Goal: Book appointment/travel/reservation

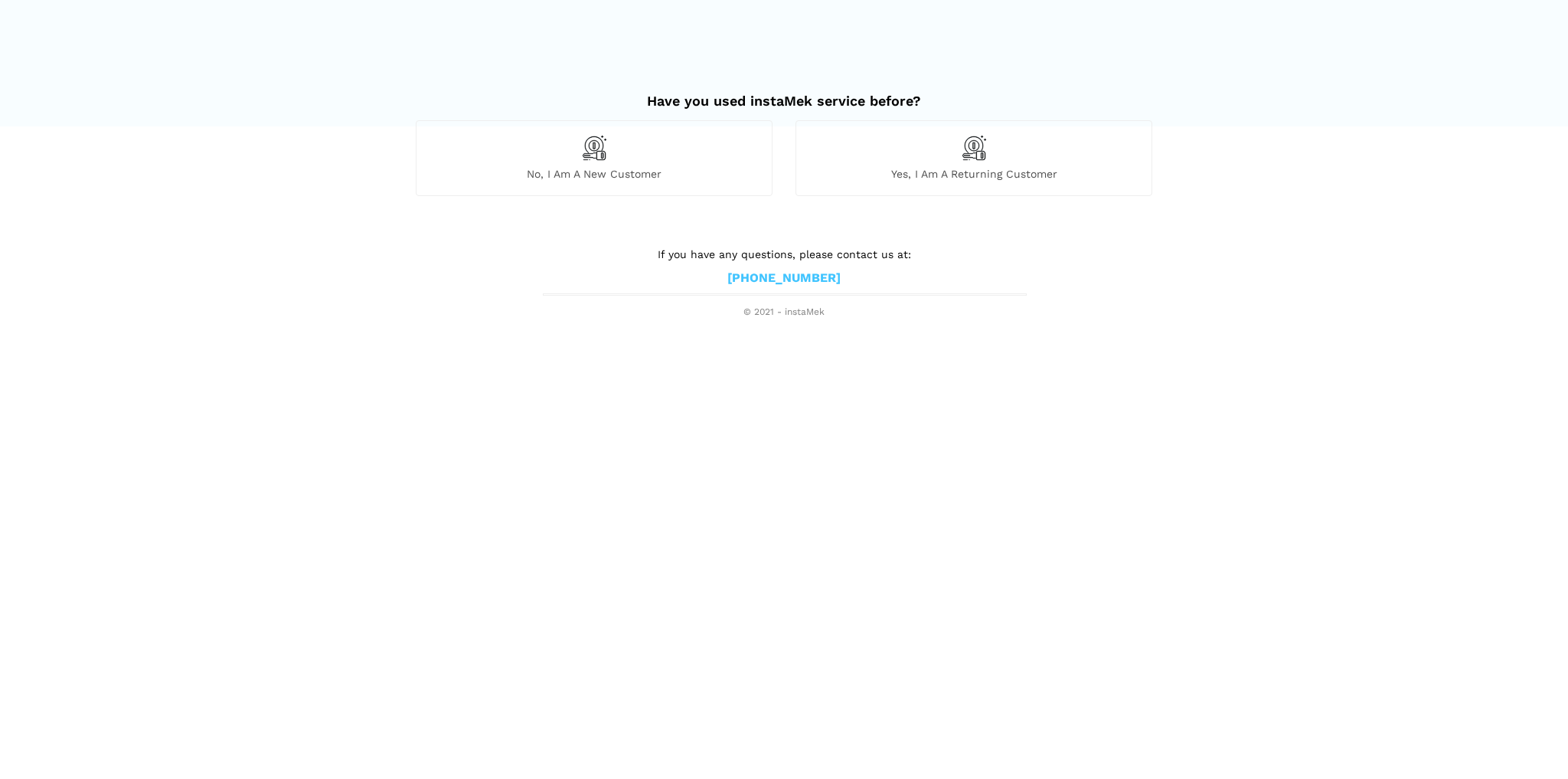
click at [693, 173] on span "No, I am a new customer" at bounding box center [594, 174] width 356 height 13
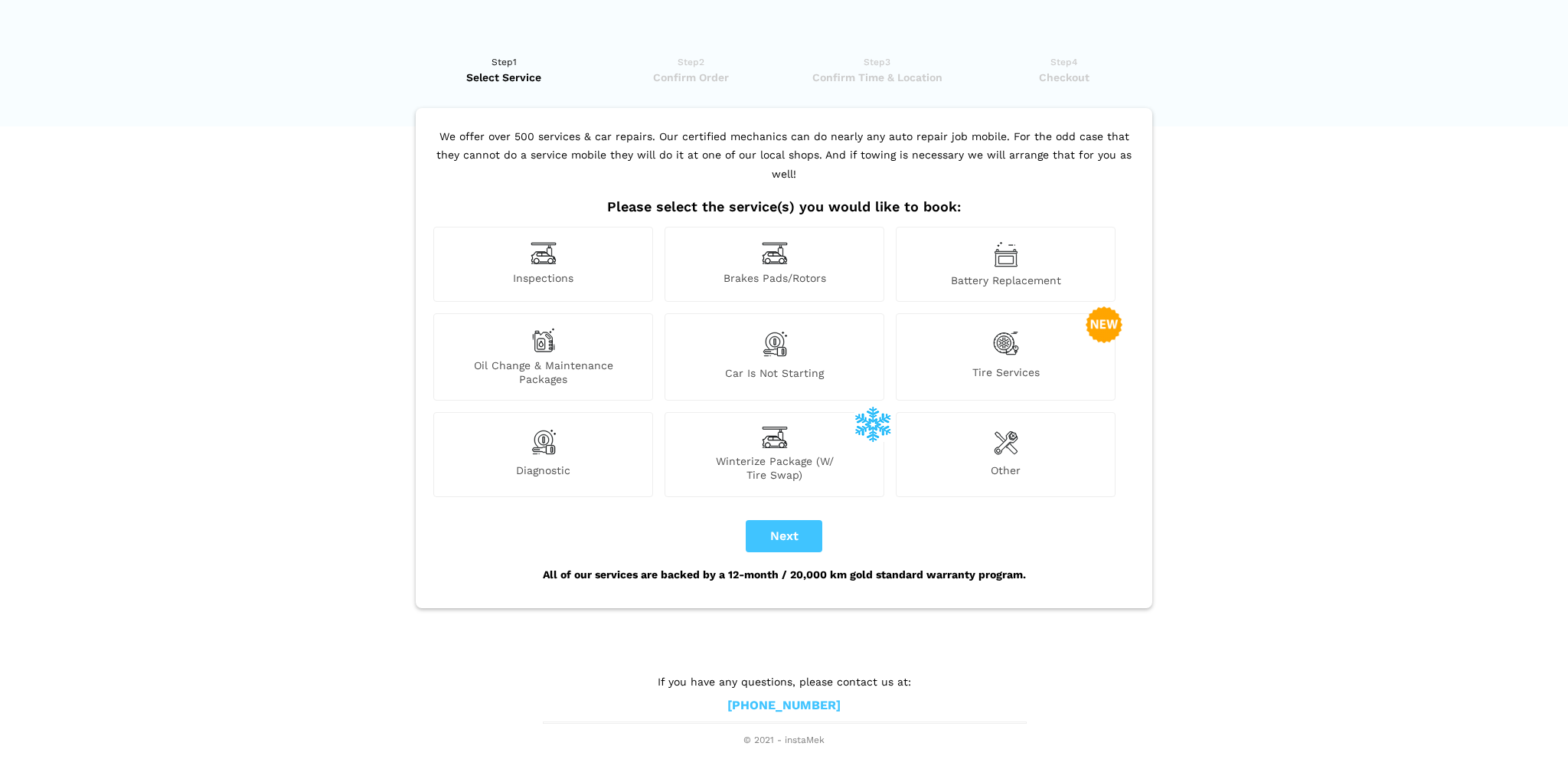
click at [1000, 328] on img at bounding box center [1006, 343] width 26 height 31
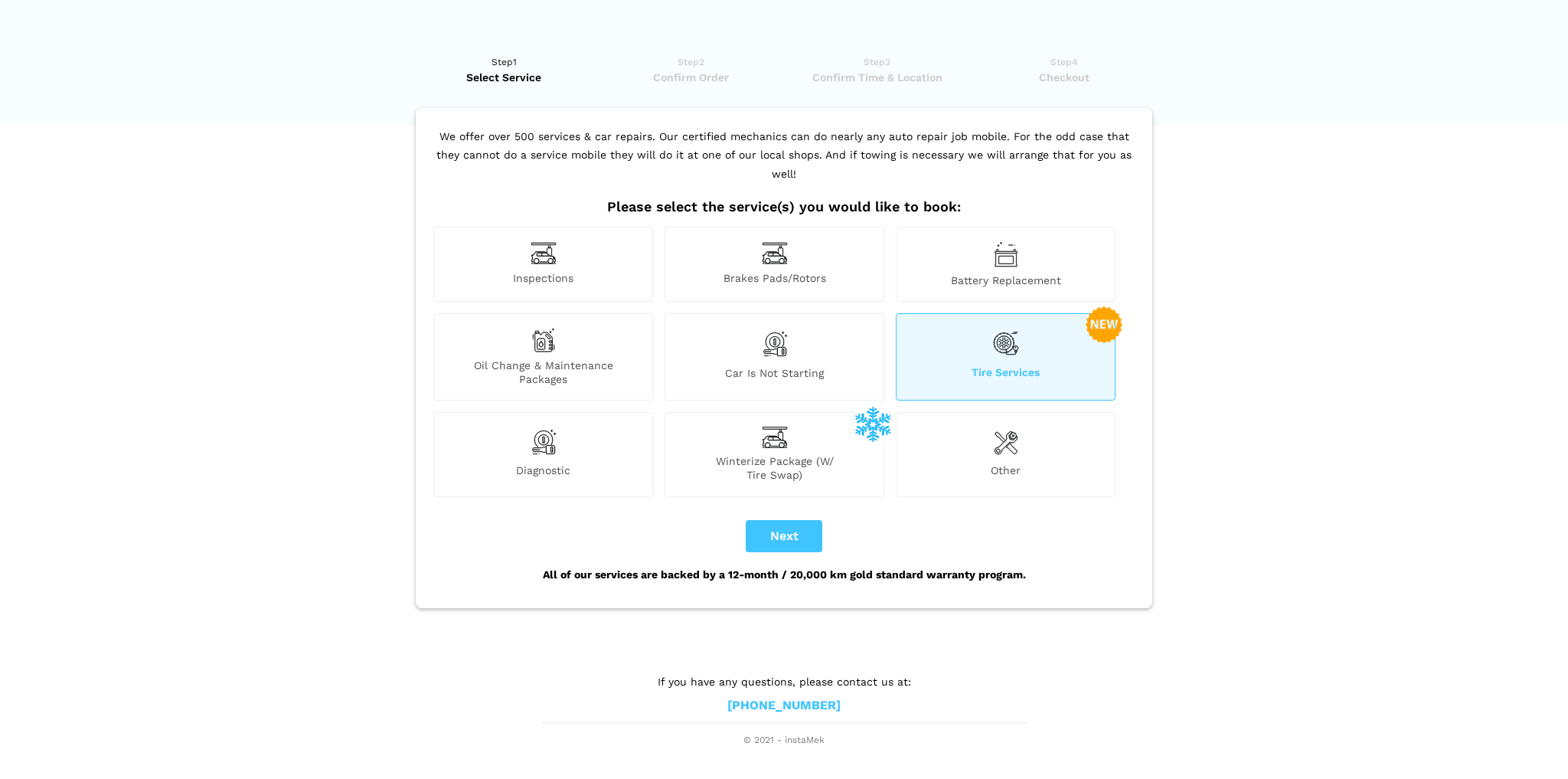
click at [977, 335] on div "Tire Services" at bounding box center [1005, 357] width 220 height 88
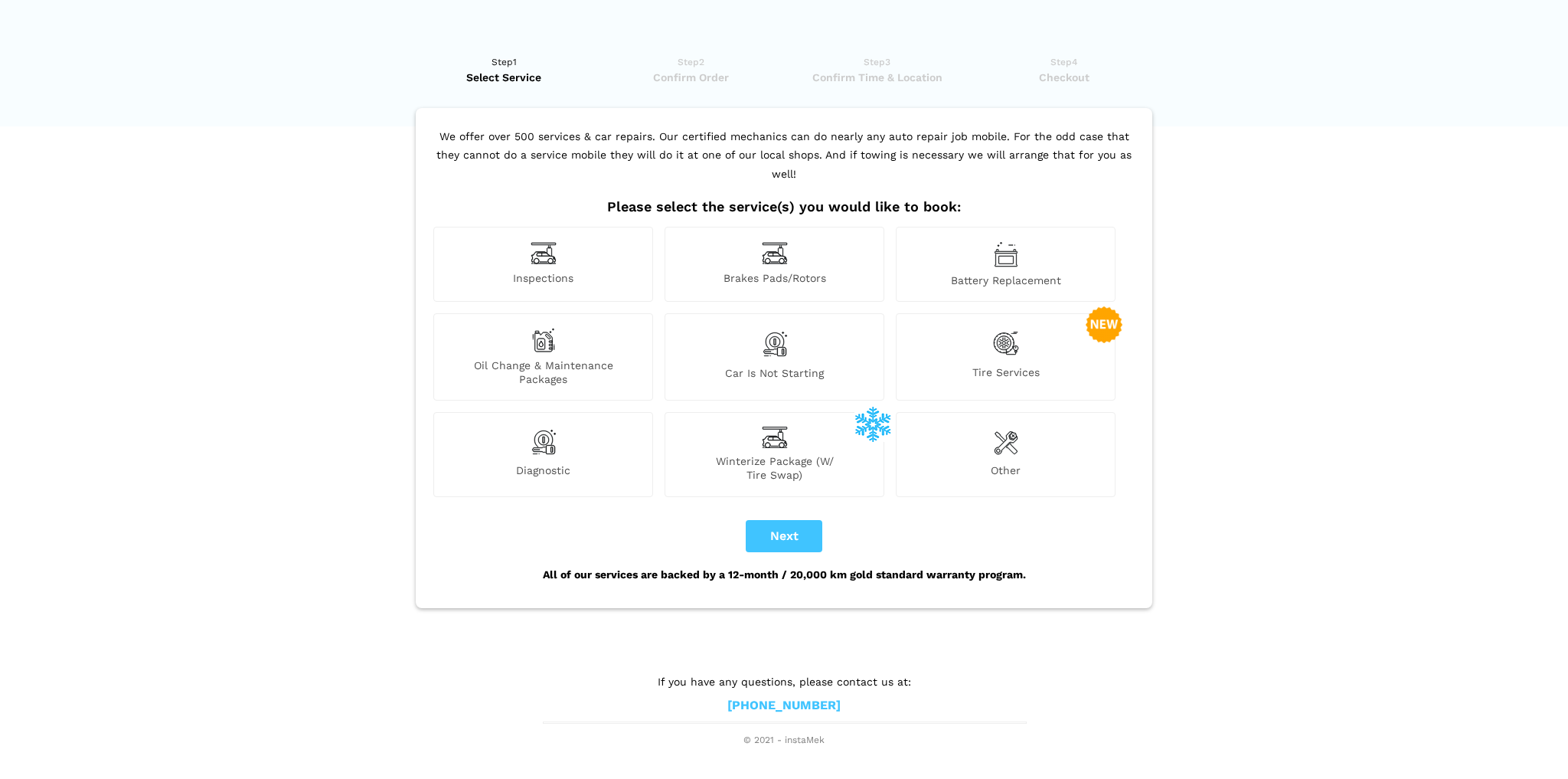
click at [1007, 328] on img at bounding box center [1006, 343] width 26 height 31
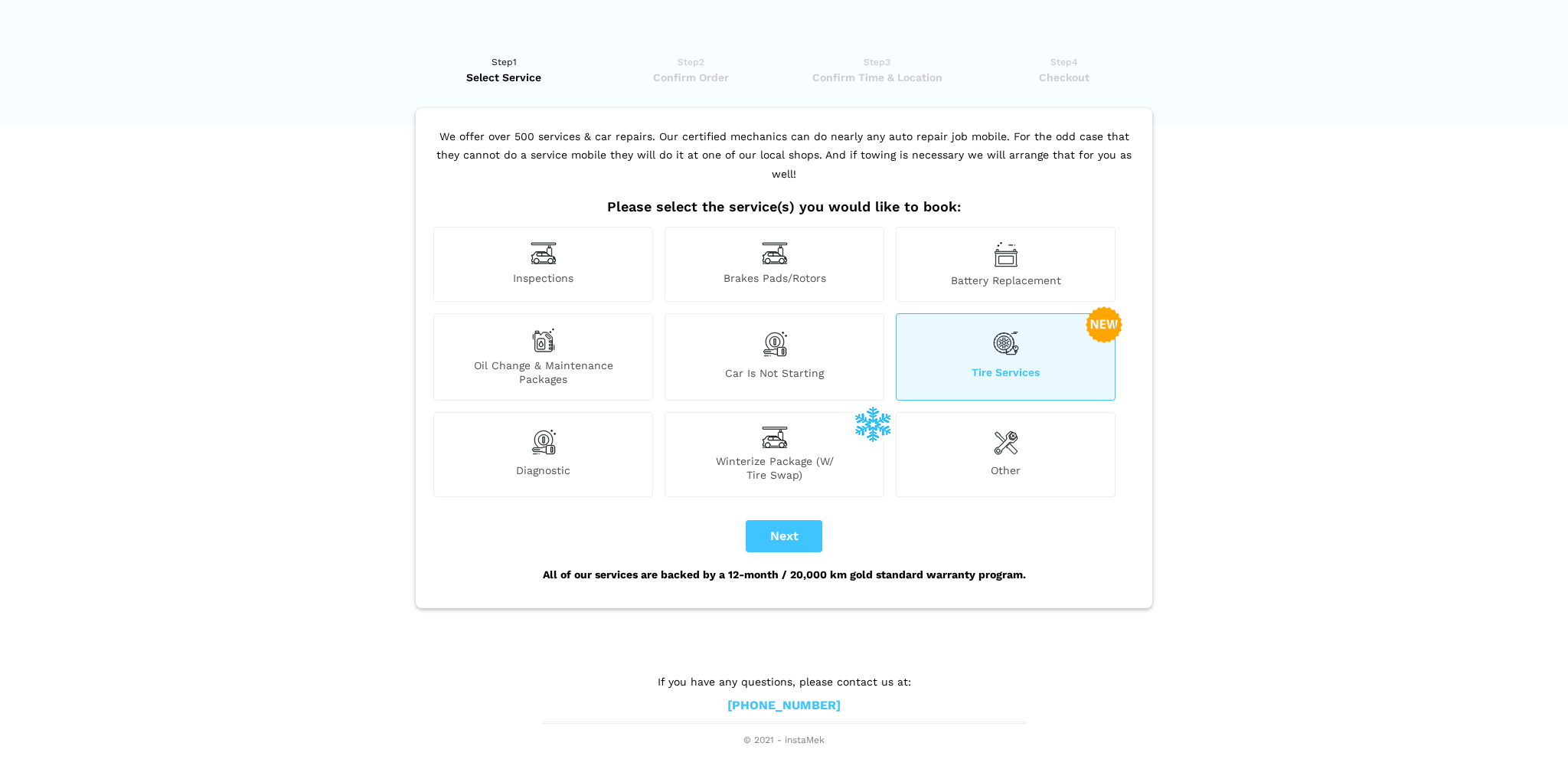
click at [996, 366] on span "Tire Services" at bounding box center [1005, 376] width 218 height 21
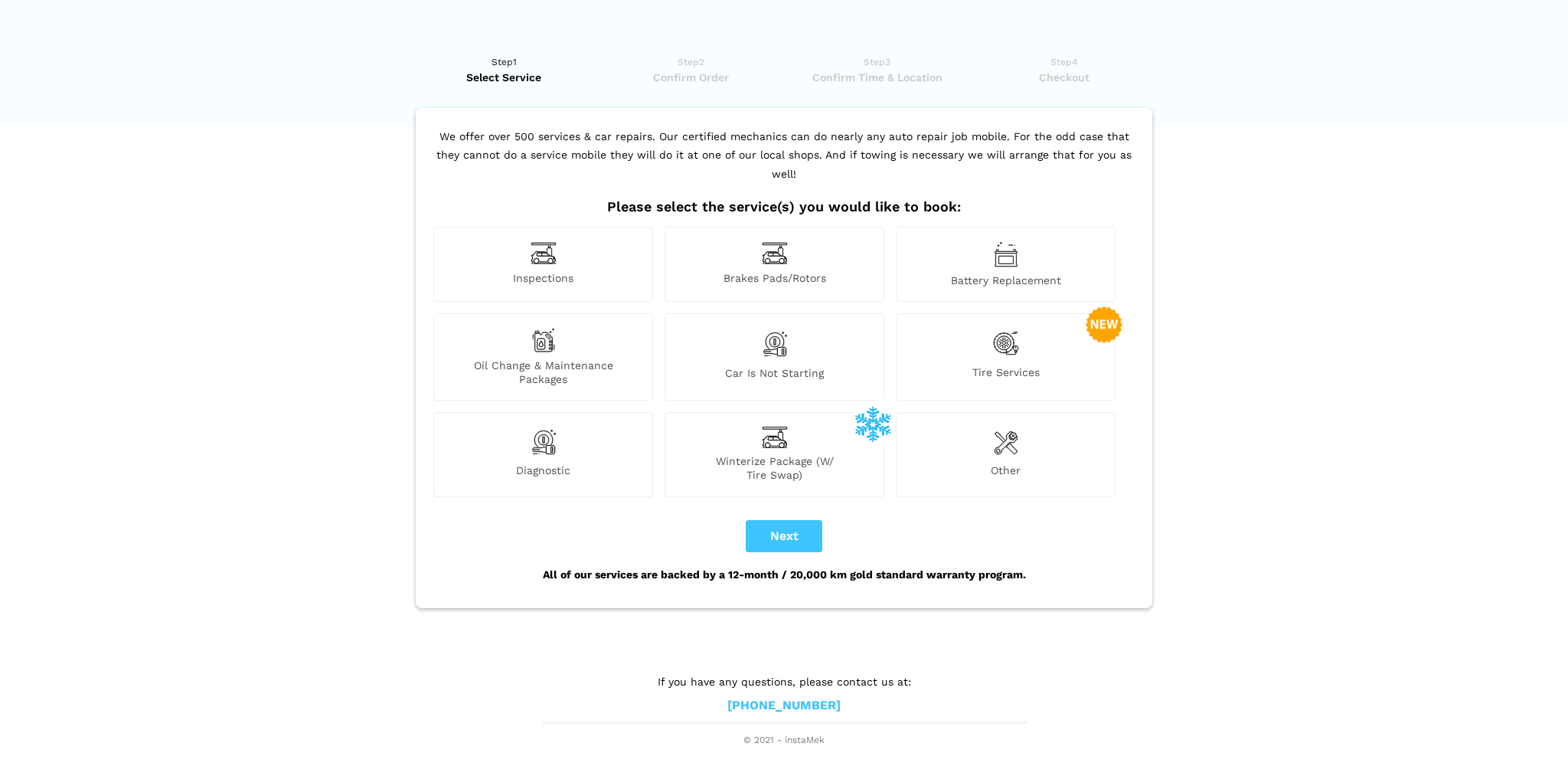
click at [990, 339] on div "Tire Services" at bounding box center [1005, 357] width 220 height 88
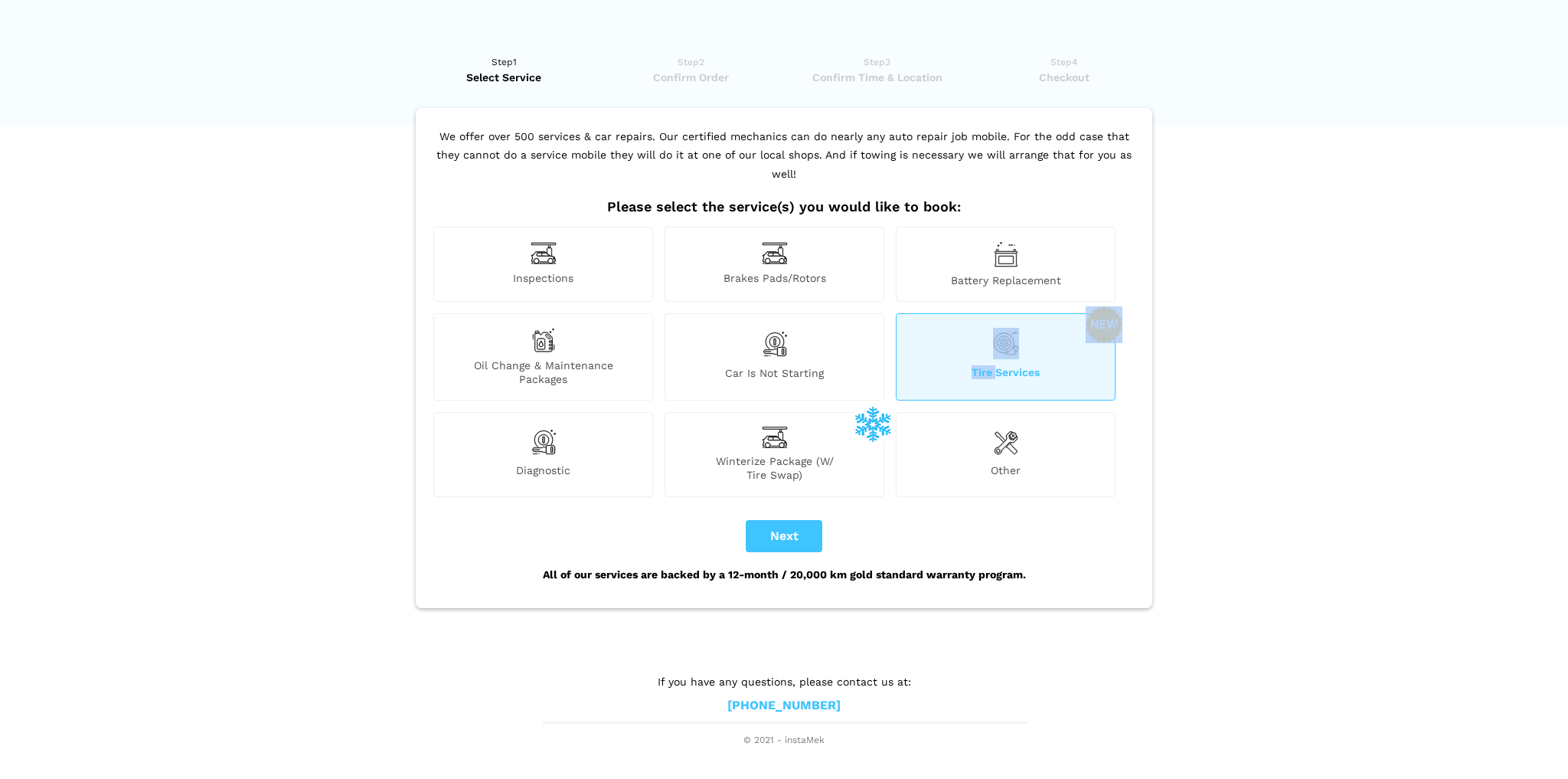
click at [990, 339] on div "Tire Services" at bounding box center [1005, 357] width 220 height 88
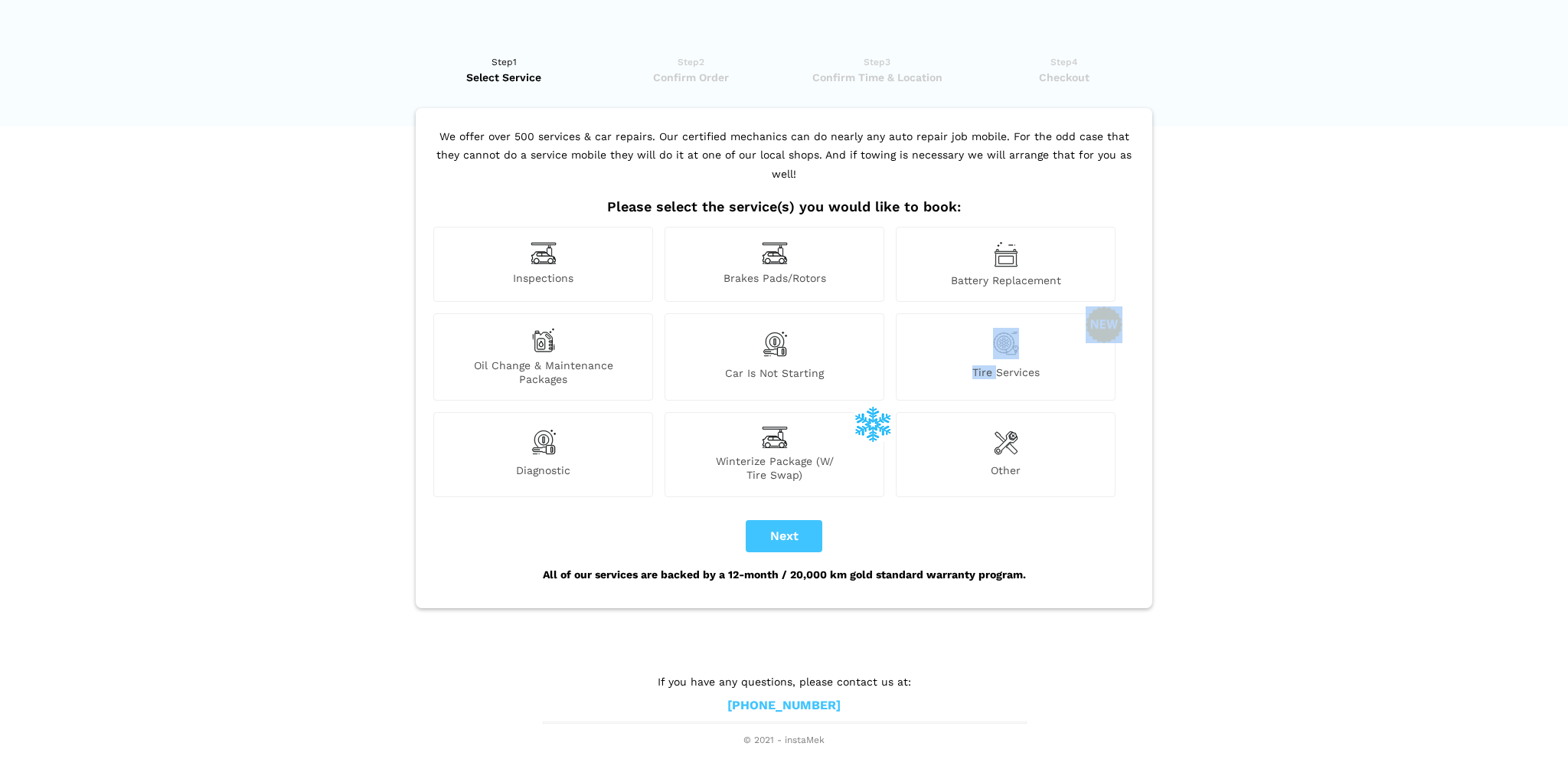
click at [949, 366] on span "Tire Services" at bounding box center [1005, 376] width 218 height 21
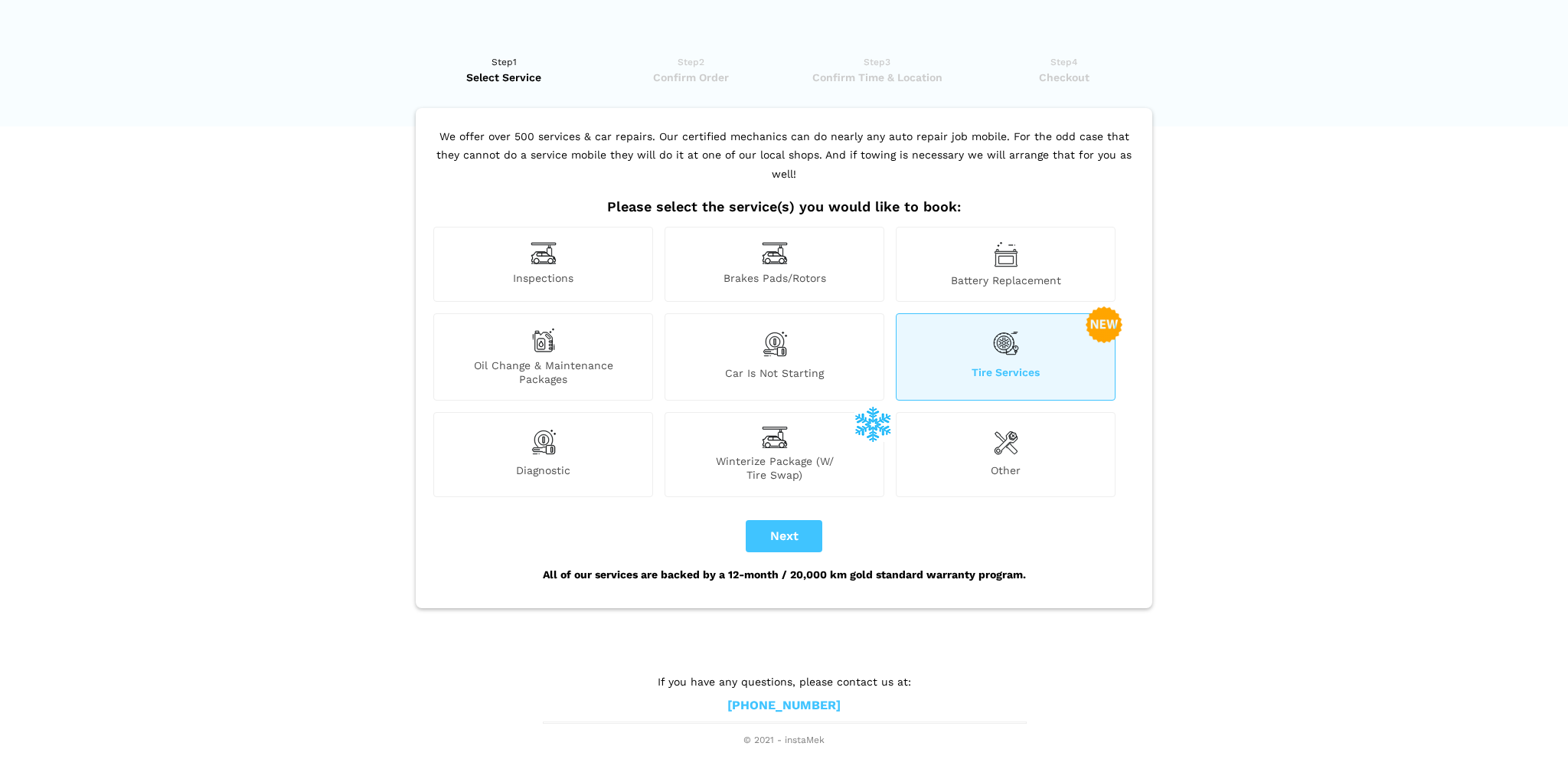
click at [802, 454] on span "Winterize Package (W/ Tire Swap)" at bounding box center [774, 468] width 218 height 28
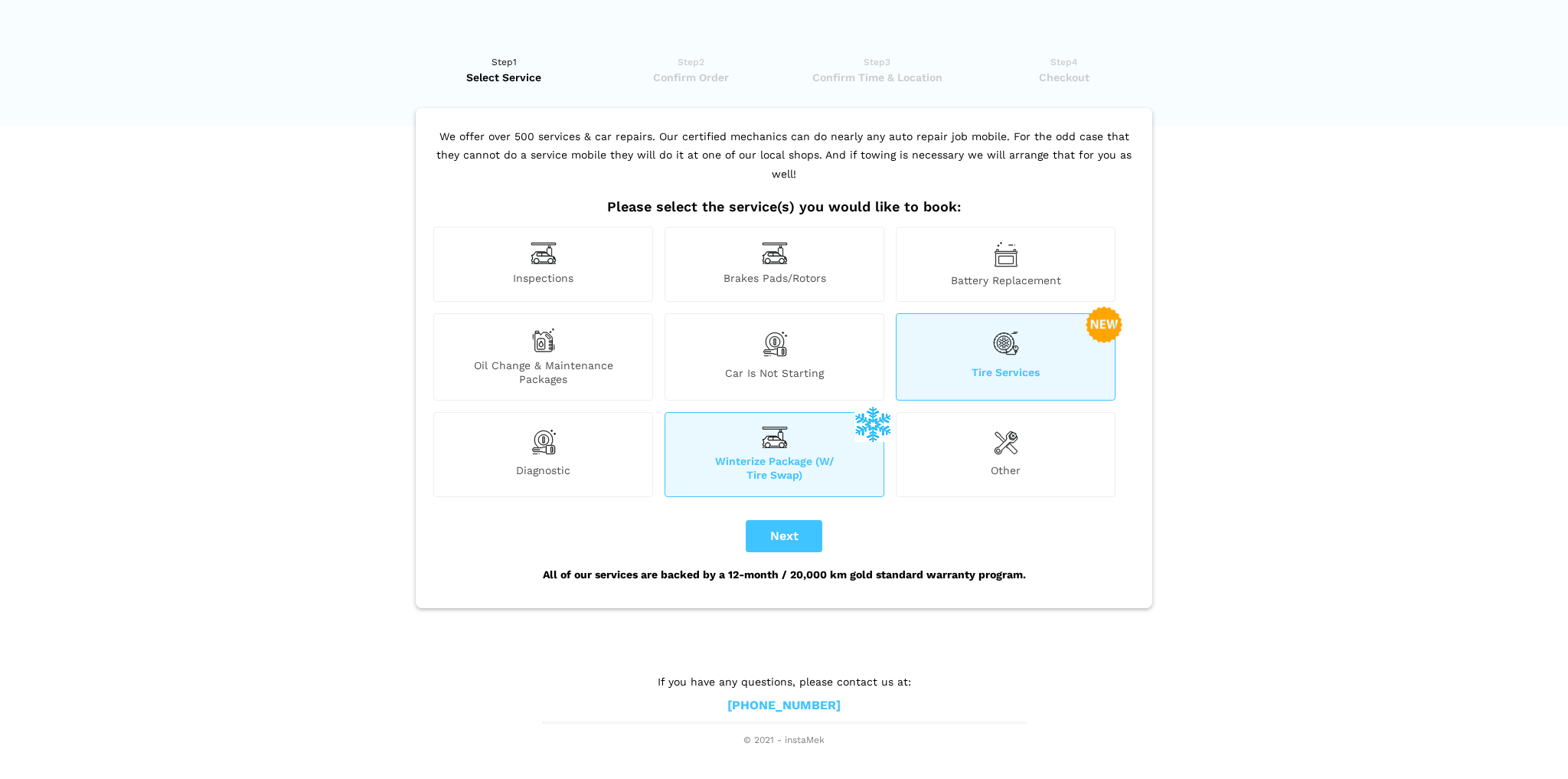
click at [978, 331] on div "Tire Services" at bounding box center [1005, 357] width 220 height 88
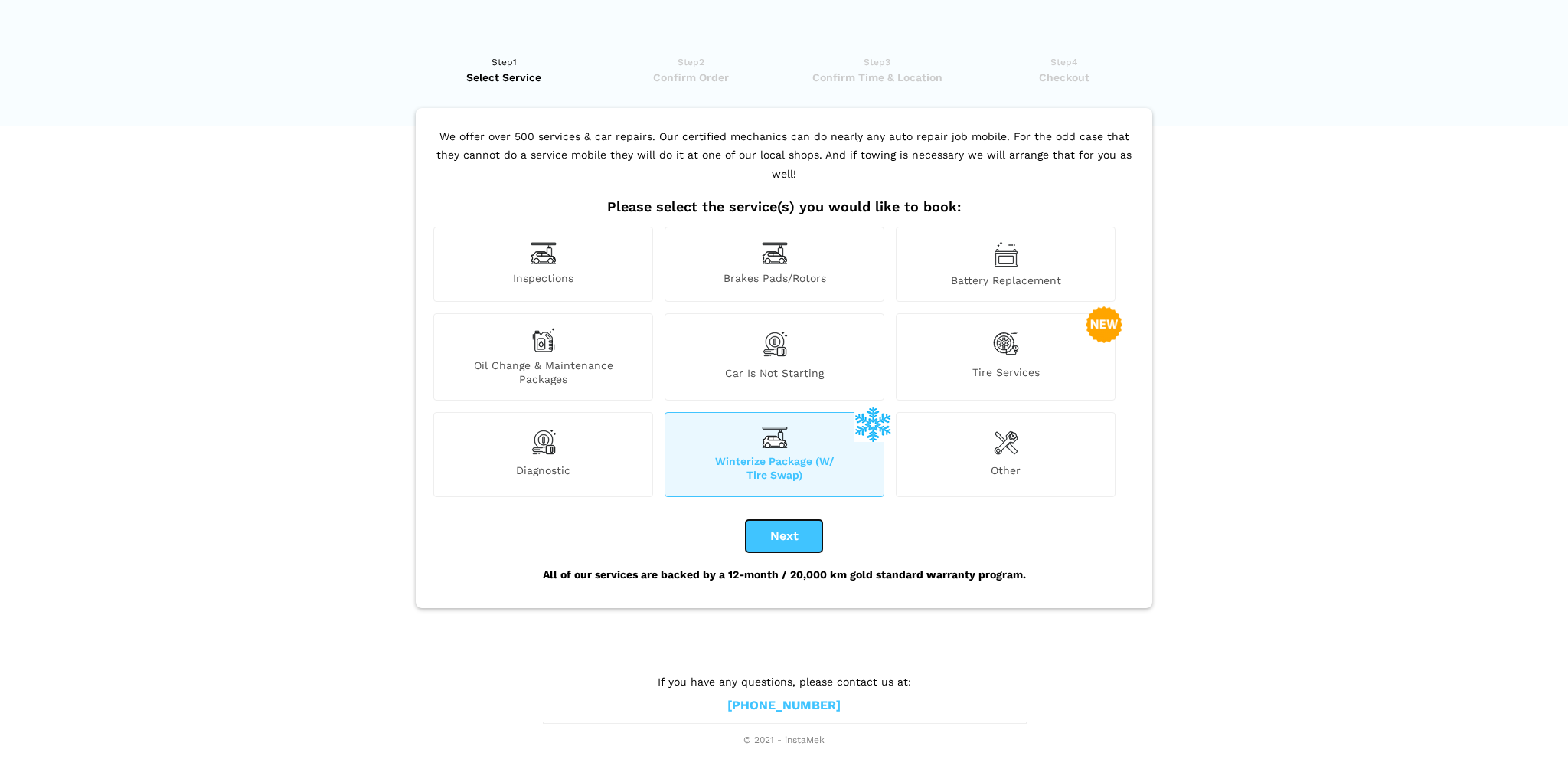
click at [799, 520] on button "Next" at bounding box center [784, 536] width 77 height 32
checkbox input "true"
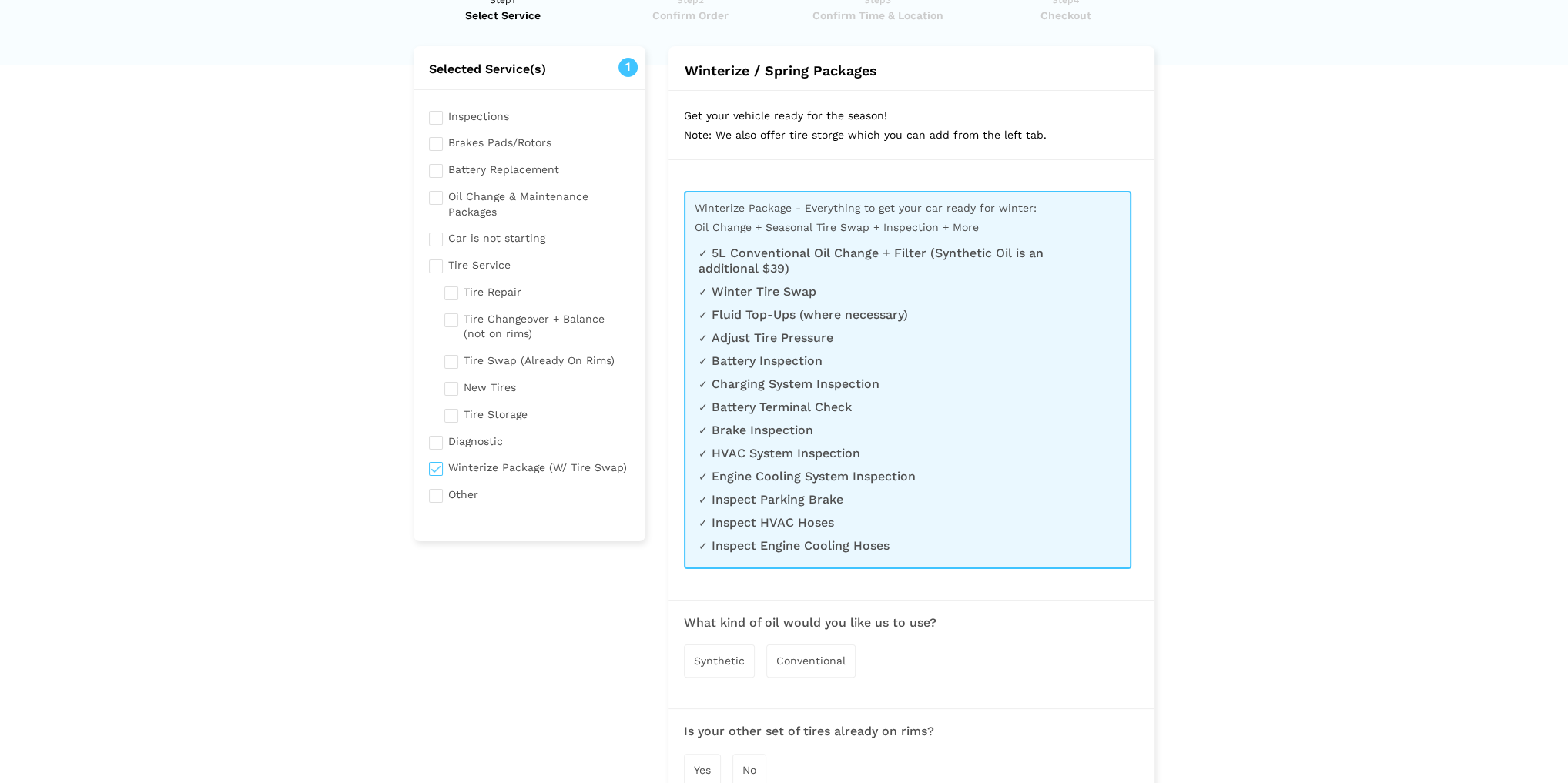
scroll to position [62, 0]
click at [817, 383] on li "Charging System Inspection" at bounding box center [899, 385] width 403 height 15
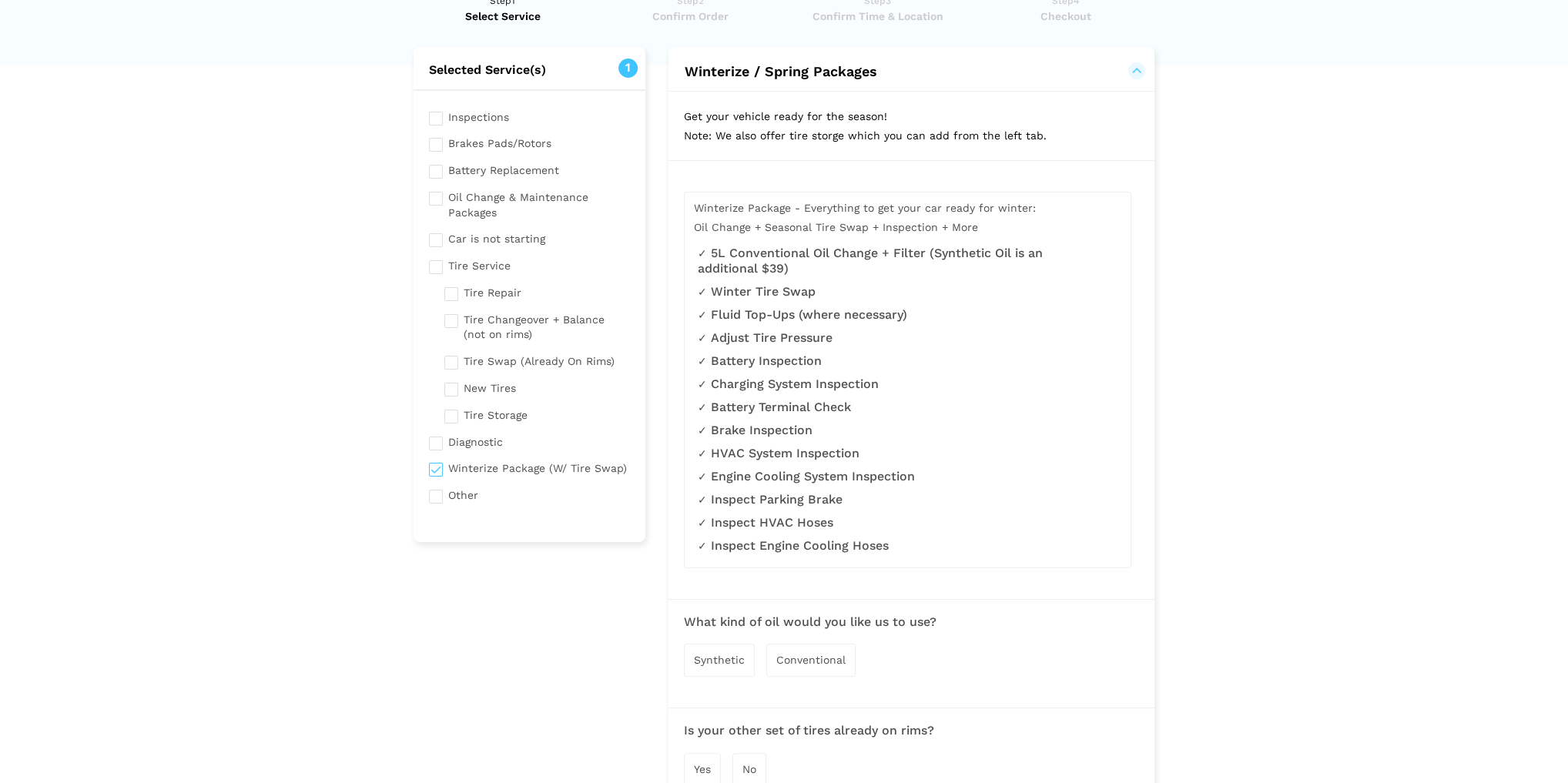
click at [823, 382] on li "Charging System Inspection" at bounding box center [899, 384] width 404 height 15
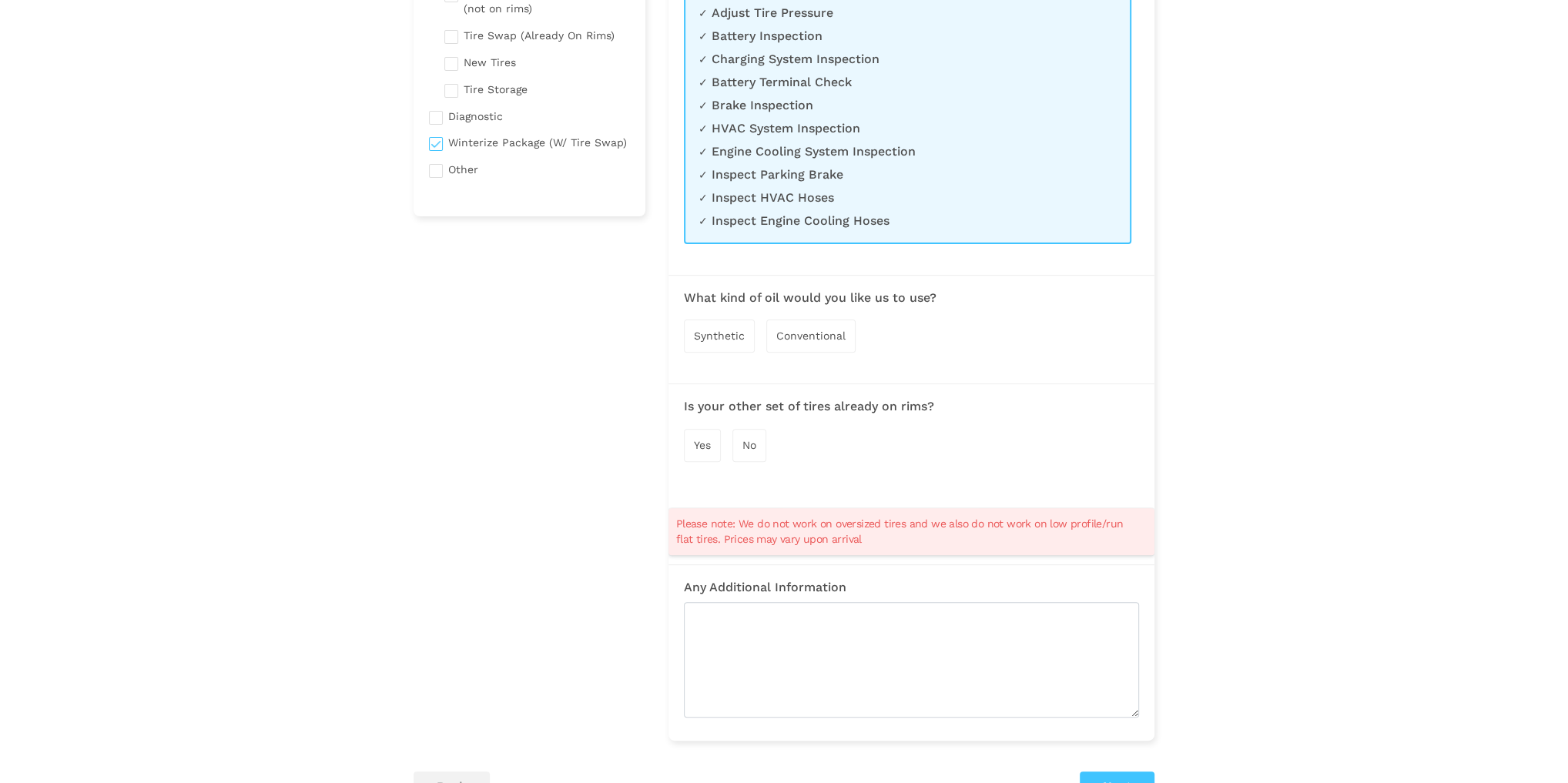
scroll to position [431, 0]
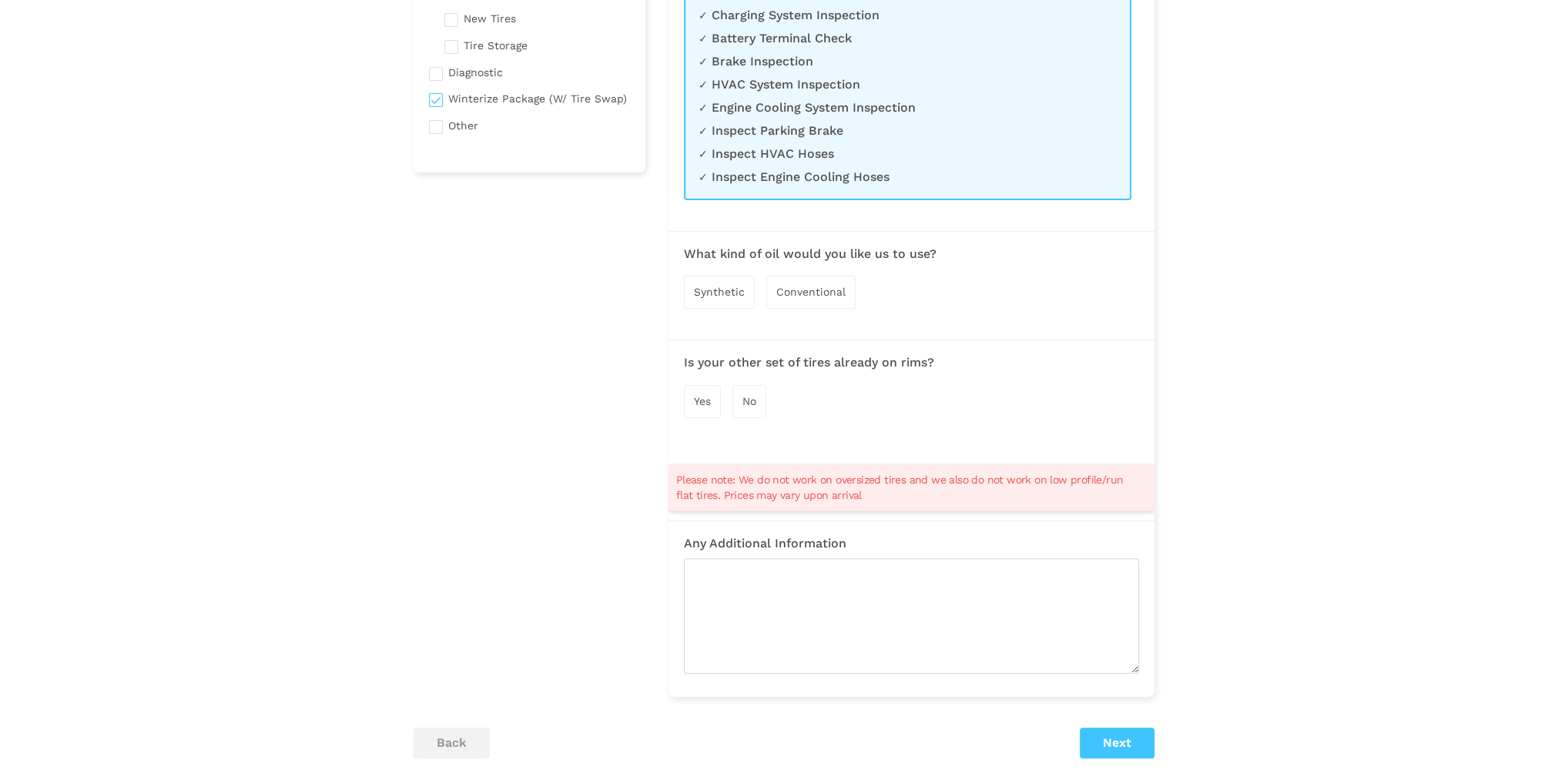
click at [737, 298] on span "Synthetic" at bounding box center [720, 292] width 51 height 13
click at [709, 409] on span "Yes" at bounding box center [703, 403] width 17 height 13
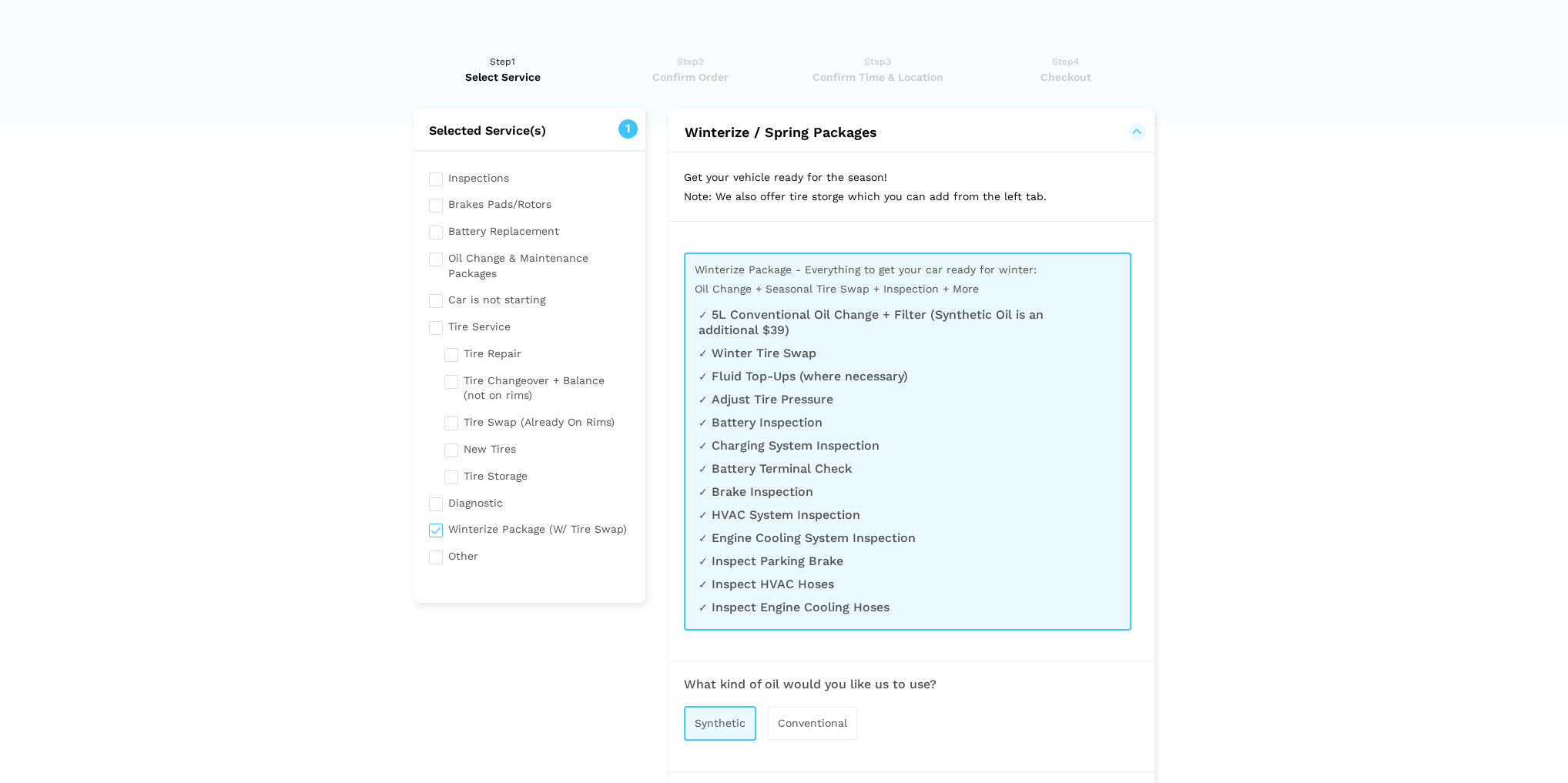
scroll to position [0, 0]
